Goal: Task Accomplishment & Management: Manage account settings

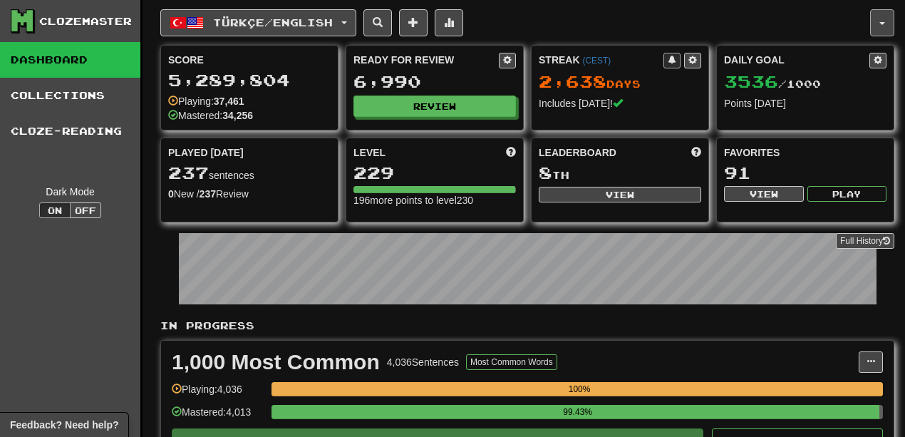
click at [880, 24] on span "button" at bounding box center [882, 23] width 6 height 3
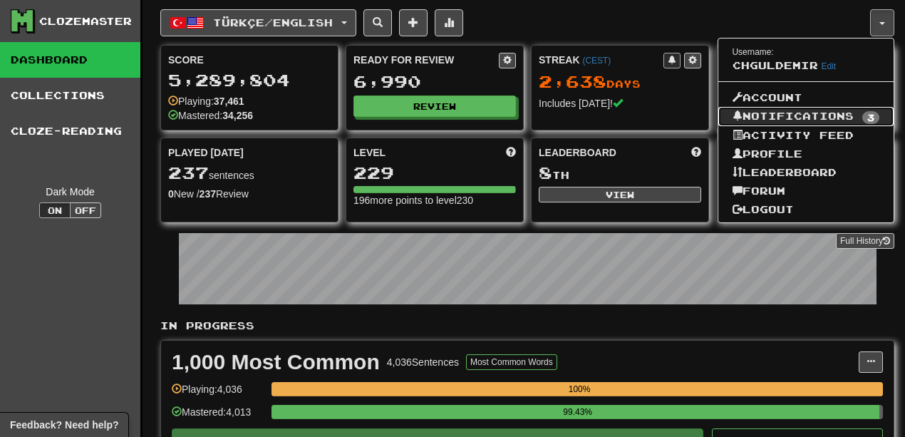
click at [820, 118] on link "Notifications 3" at bounding box center [806, 117] width 176 height 20
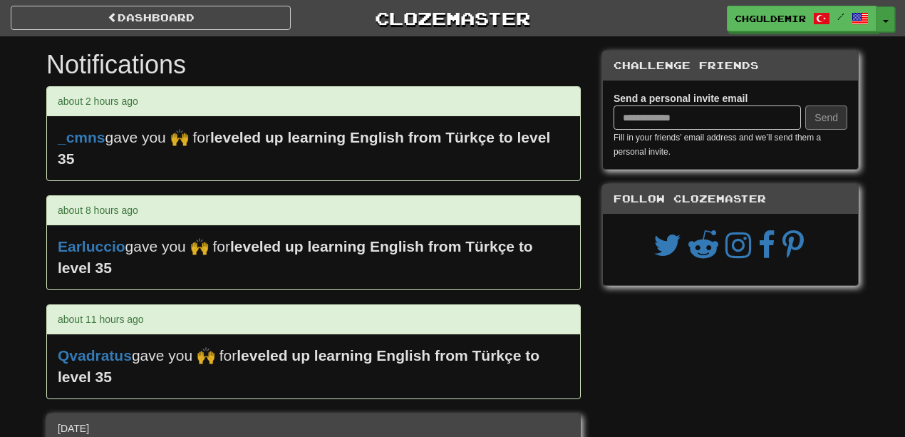
click at [885, 24] on button "Toggle Dropdown" at bounding box center [885, 19] width 19 height 26
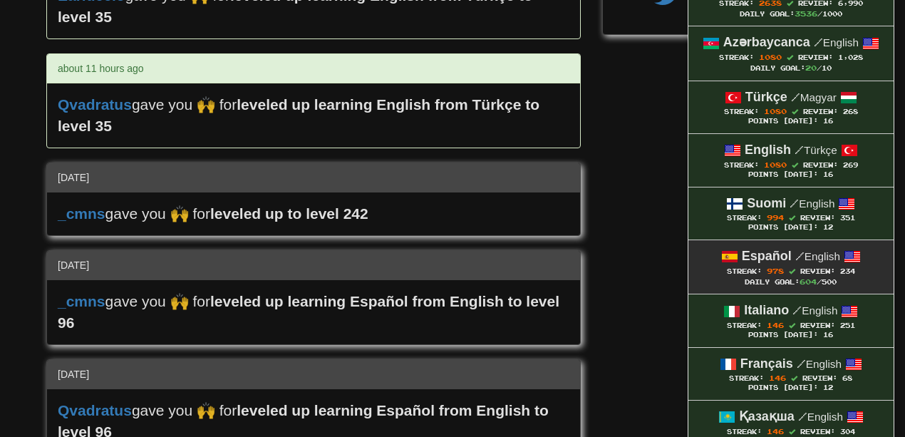
scroll to position [285, 0]
